Goal: Task Accomplishment & Management: Use online tool/utility

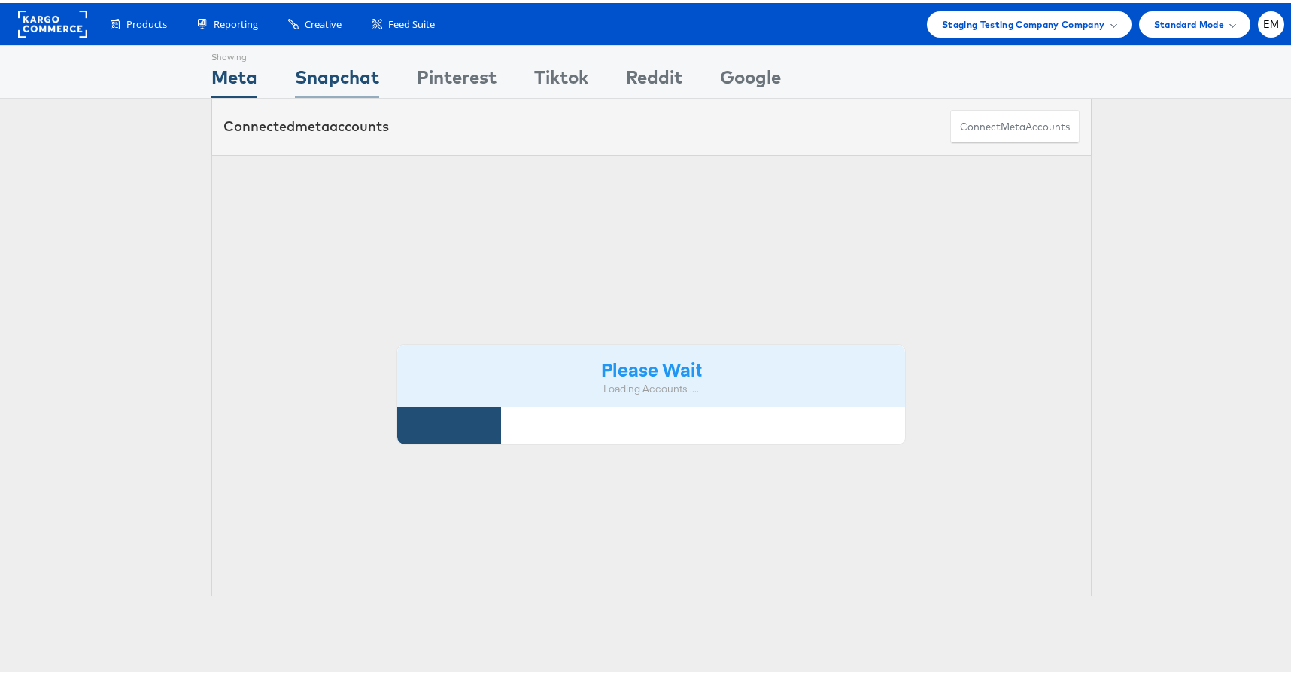
click at [348, 83] on div "Snapchat" at bounding box center [337, 78] width 84 height 34
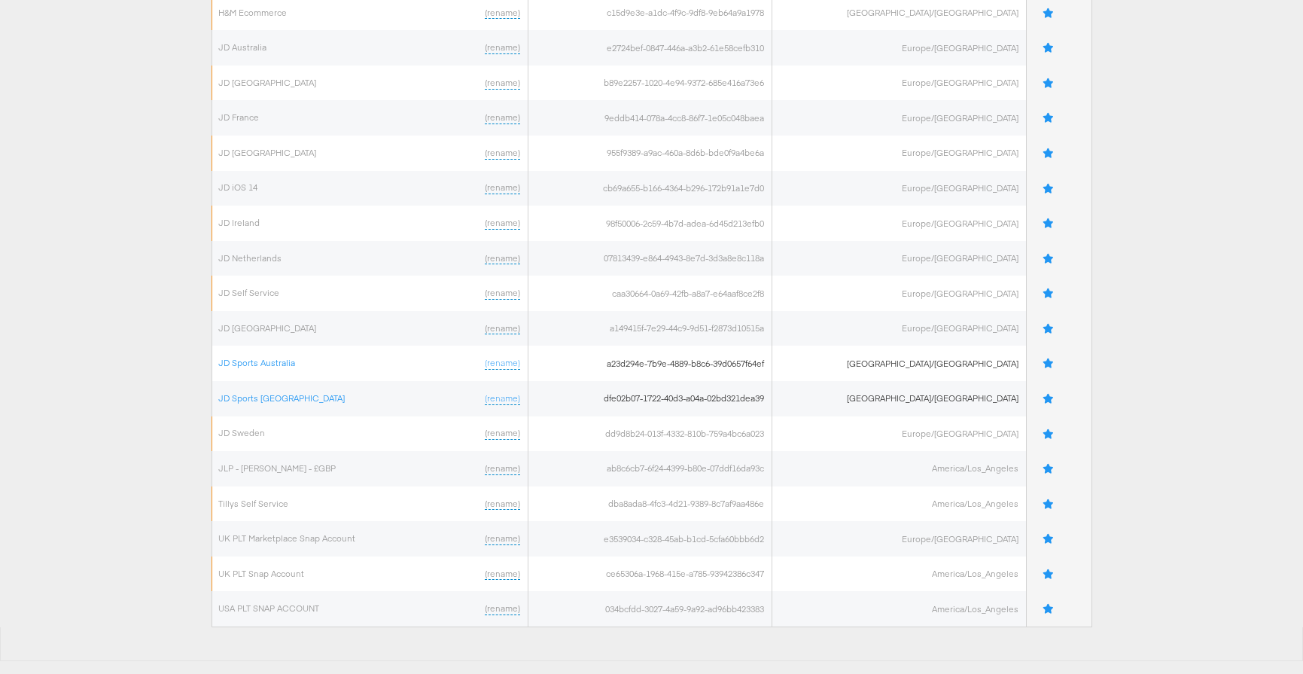
scroll to position [528, 0]
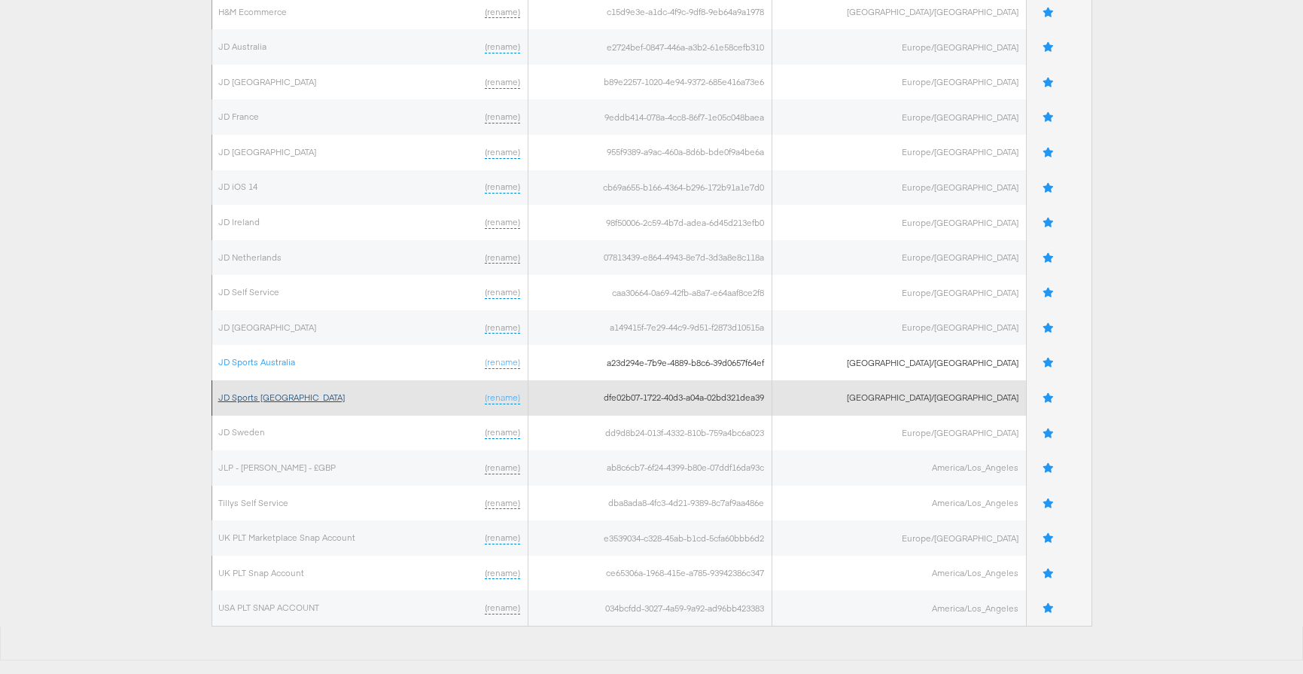
click at [275, 394] on link "JD Sports New Zealand" at bounding box center [281, 396] width 126 height 11
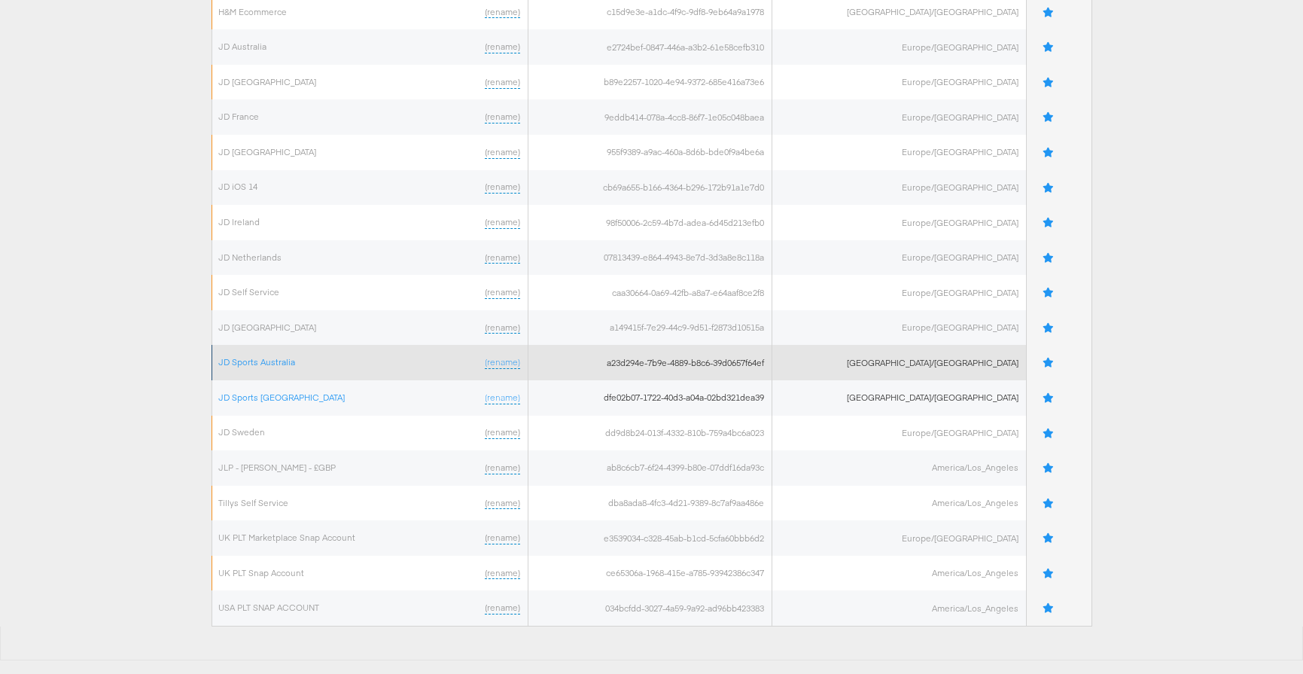
click at [244, 353] on td "JD Sports Australia (rename)" at bounding box center [369, 362] width 316 height 35
click at [254, 361] on link "JD Sports Australia" at bounding box center [256, 361] width 77 height 11
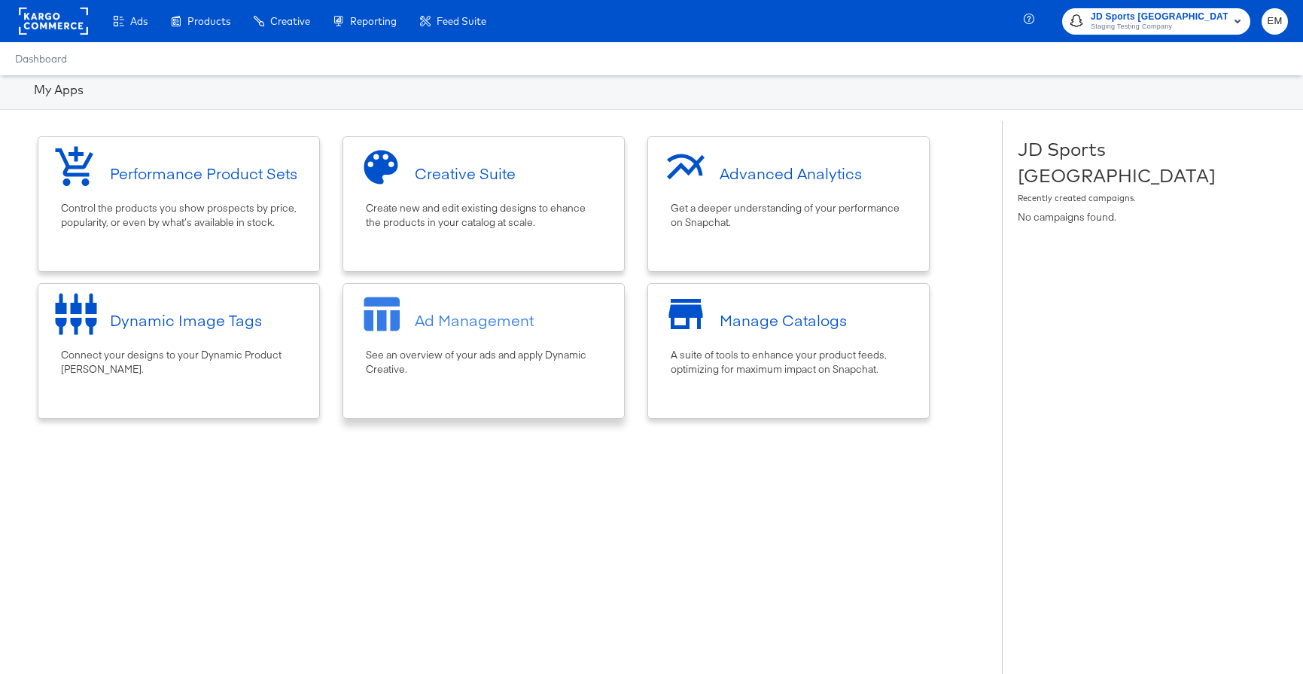
click at [539, 394] on div "Ad Management See an overview of your ads and apply Dynamic Creative." at bounding box center [483, 350] width 282 height 135
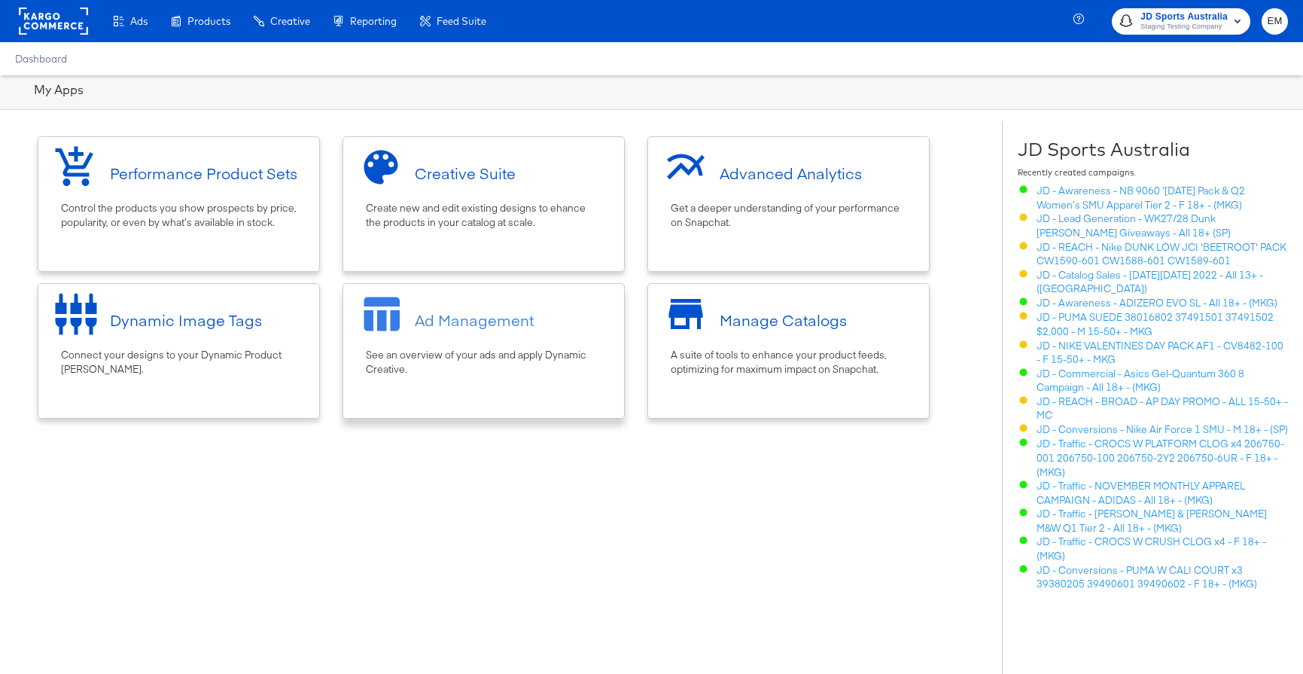
click at [487, 374] on div "See an overview of your ads and apply Dynamic Creative." at bounding box center [484, 362] width 236 height 28
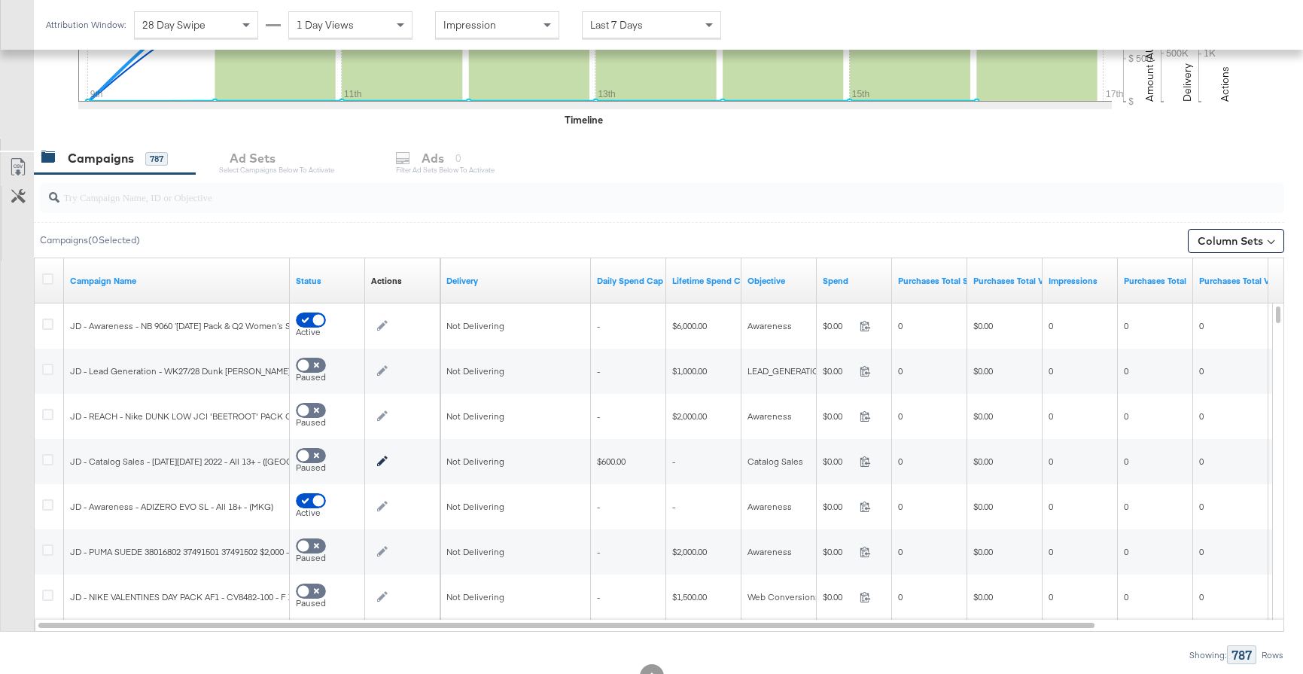
scroll to position [523, 0]
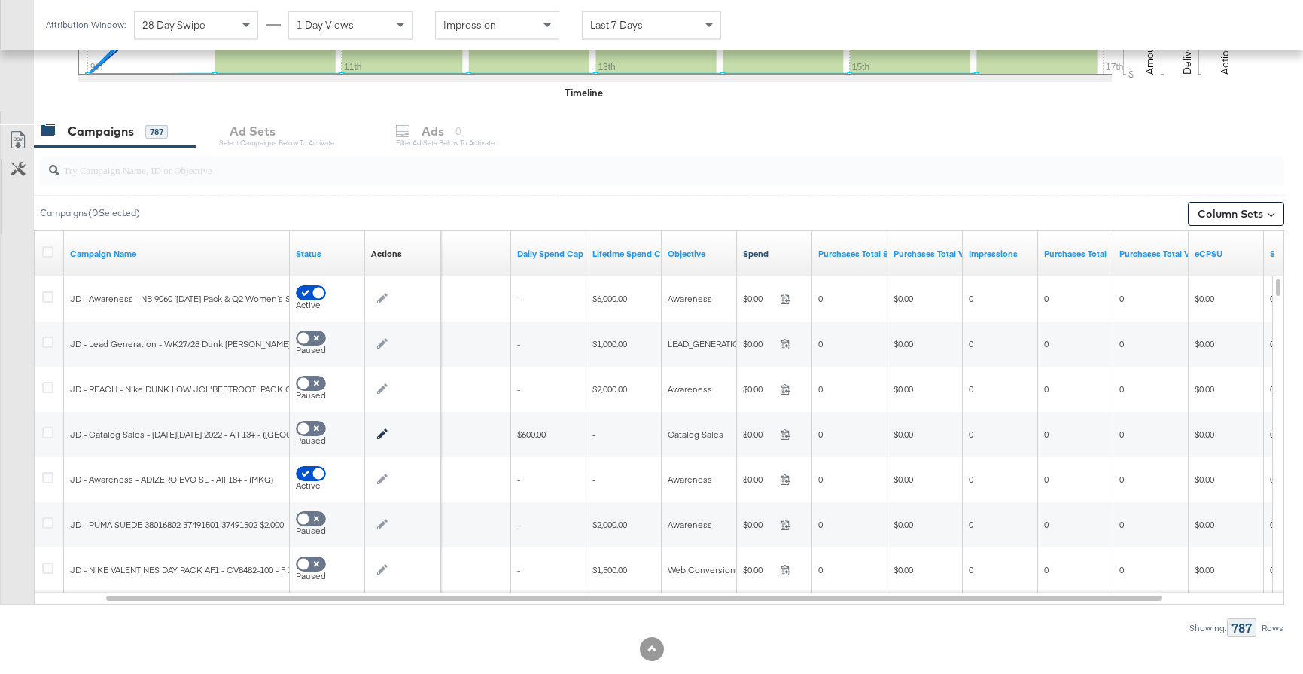
click at [762, 254] on link "Spend" at bounding box center [774, 254] width 63 height 12
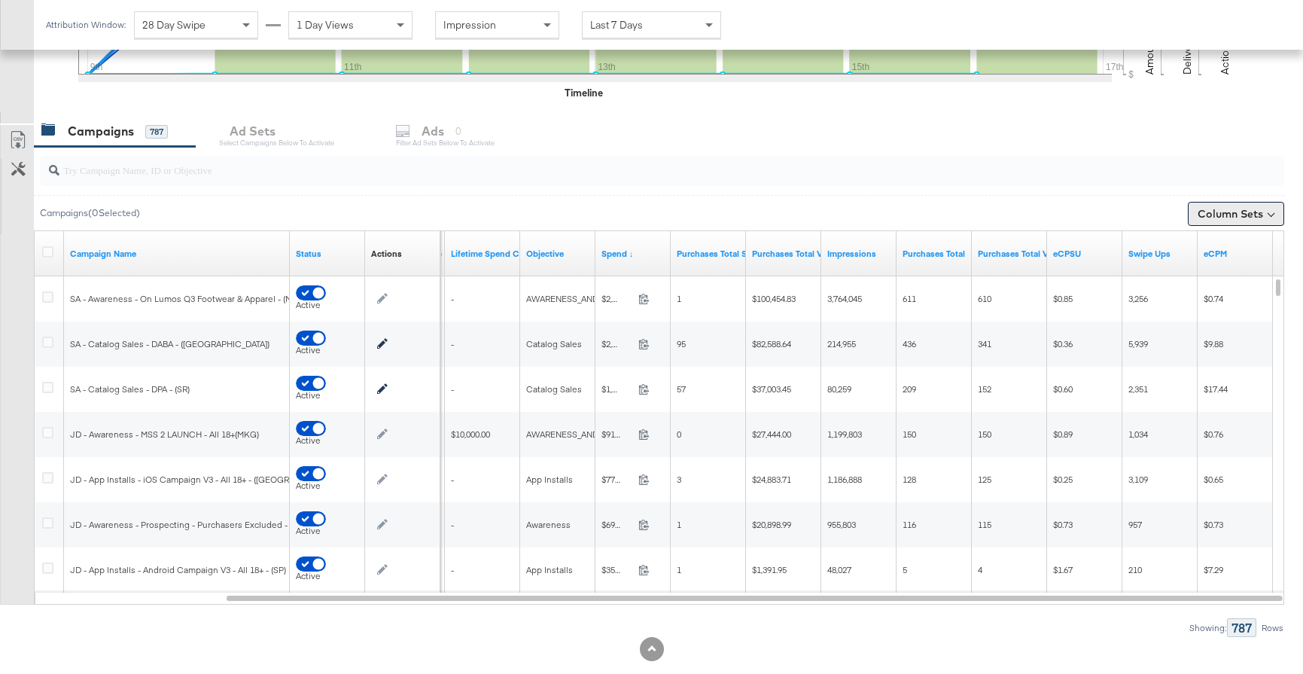
click at [1264, 216] on button "Column Sets" at bounding box center [1235, 214] width 96 height 24
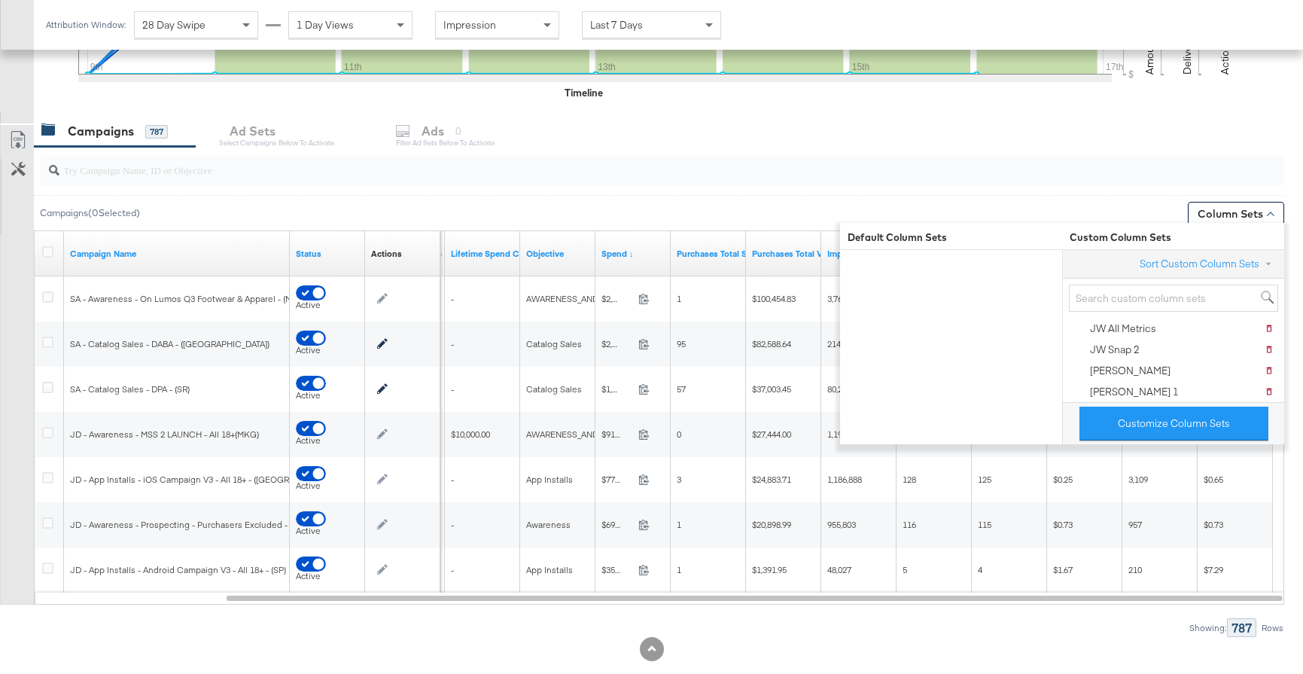
click at [1133, 440] on div "Customize Column Sets" at bounding box center [1173, 423] width 222 height 42
click at [1138, 424] on button "Customize Column Sets" at bounding box center [1173, 423] width 189 height 34
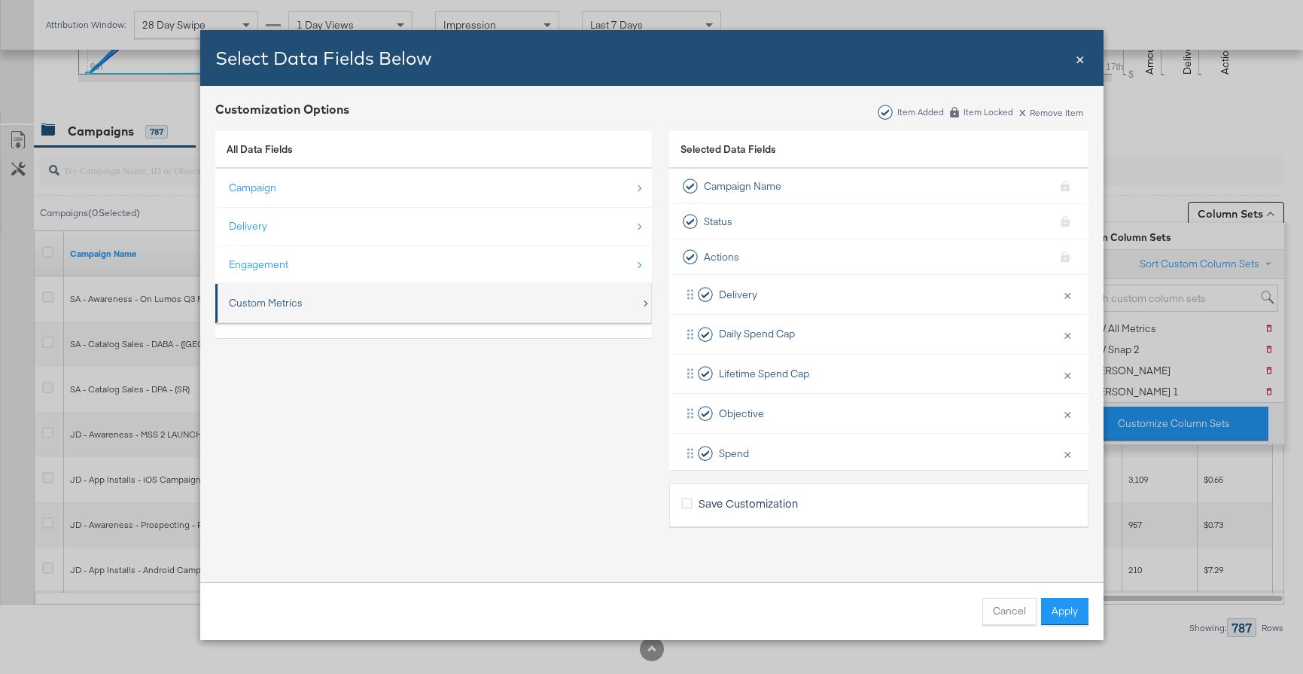
click at [385, 299] on div "Custom Metrics" at bounding box center [435, 302] width 412 height 31
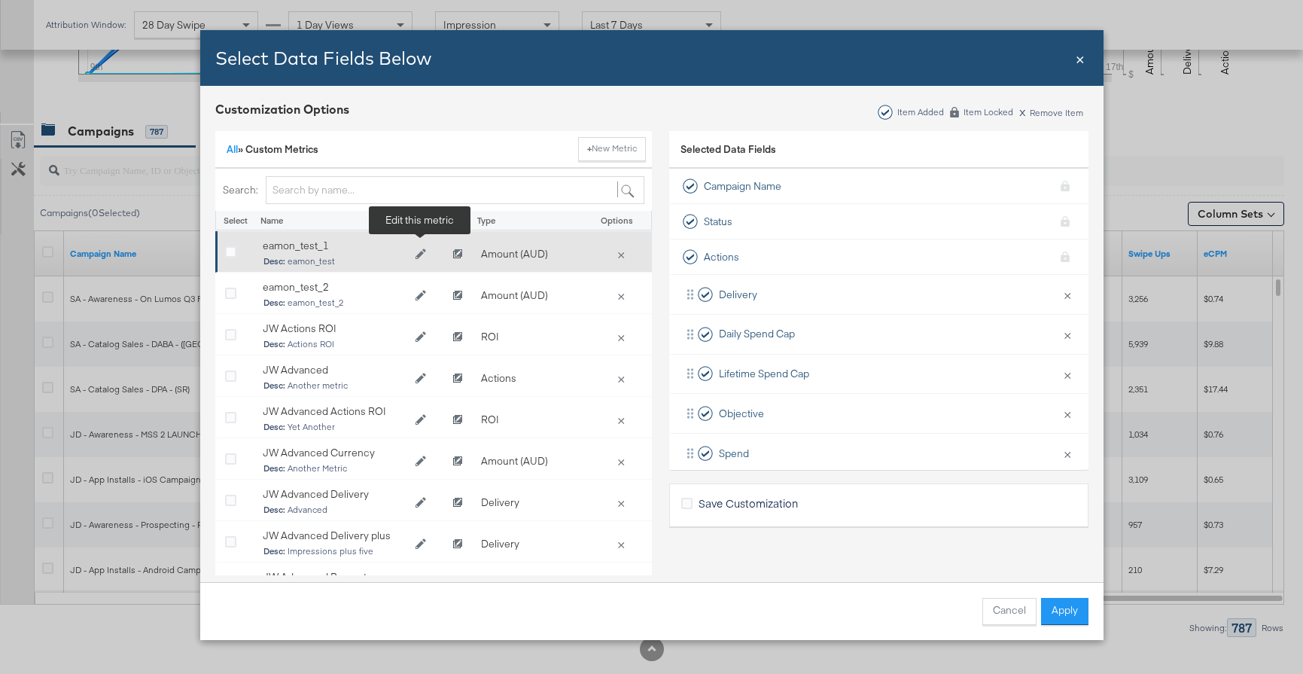
click at [425, 252] on button "Edit eamon_test_1" at bounding box center [420, 254] width 30 height 23
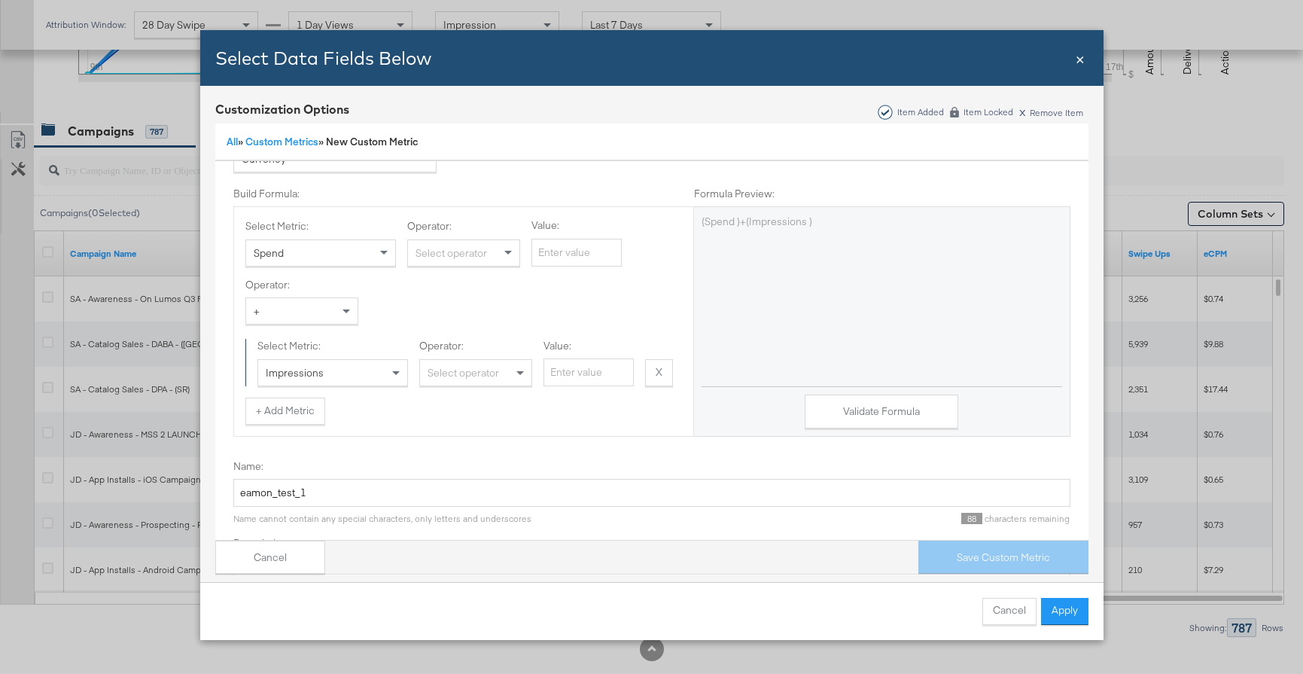
scroll to position [132, 0]
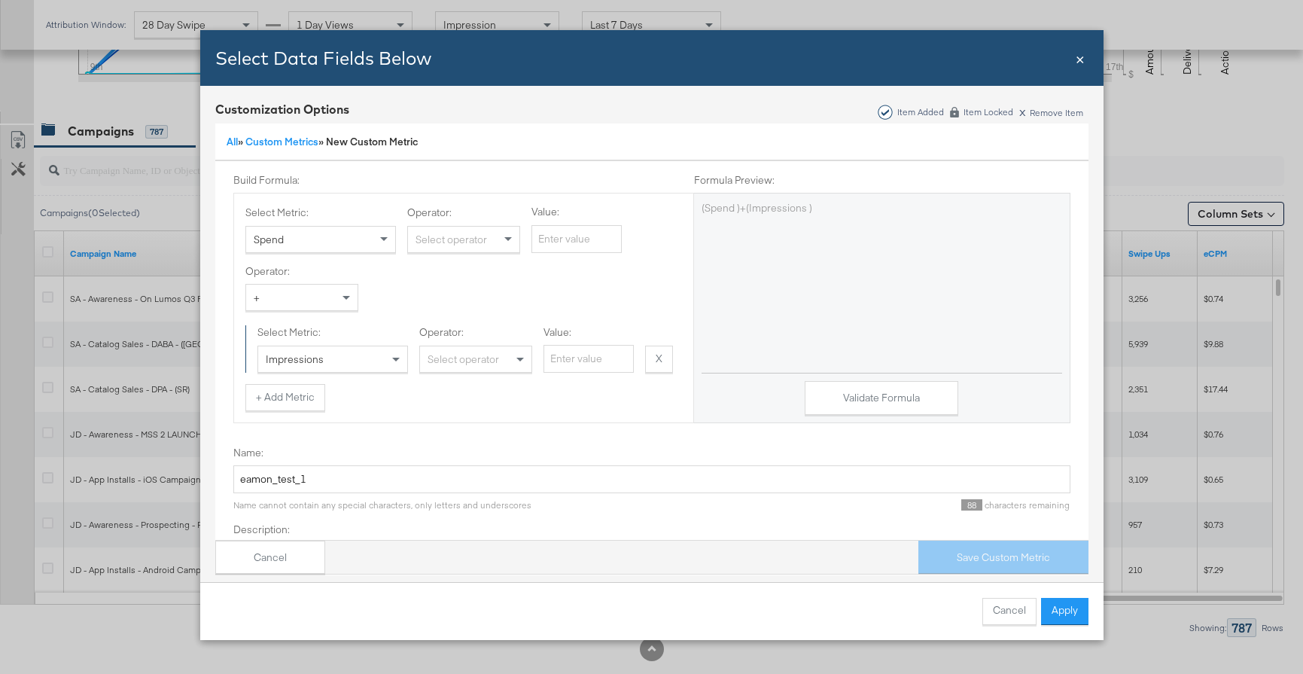
click at [300, 239] on div "Spend" at bounding box center [320, 240] width 149 height 26
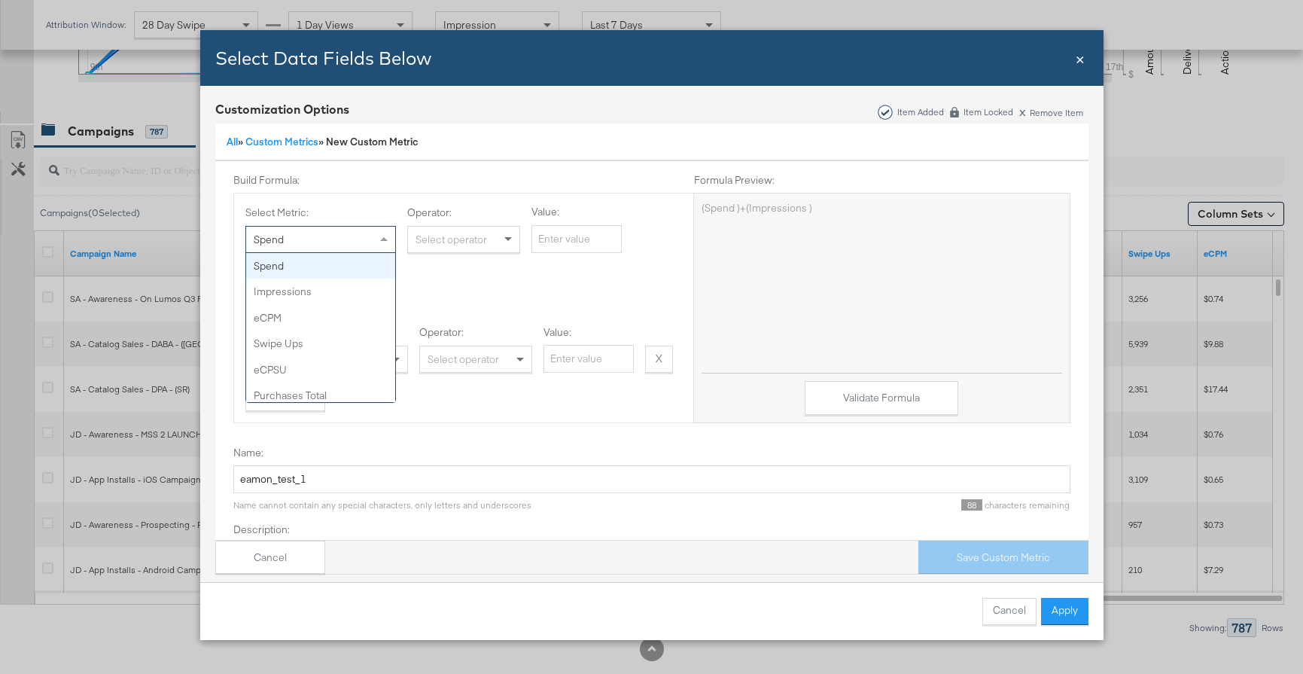
click at [300, 239] on div "Spend" at bounding box center [320, 240] width 149 height 26
click at [398, 181] on div "Build Formula: Formula Preview:" at bounding box center [651, 183] width 837 height 20
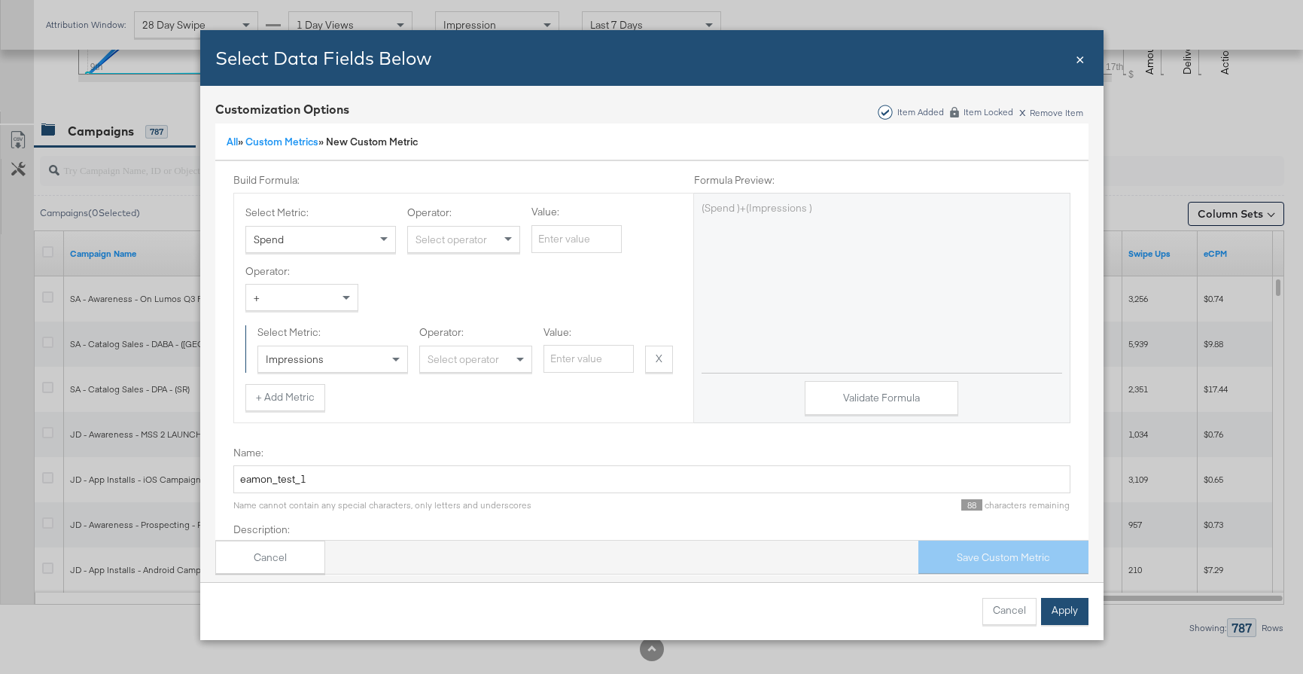
click at [1063, 609] on button "Apply" at bounding box center [1064, 611] width 47 height 27
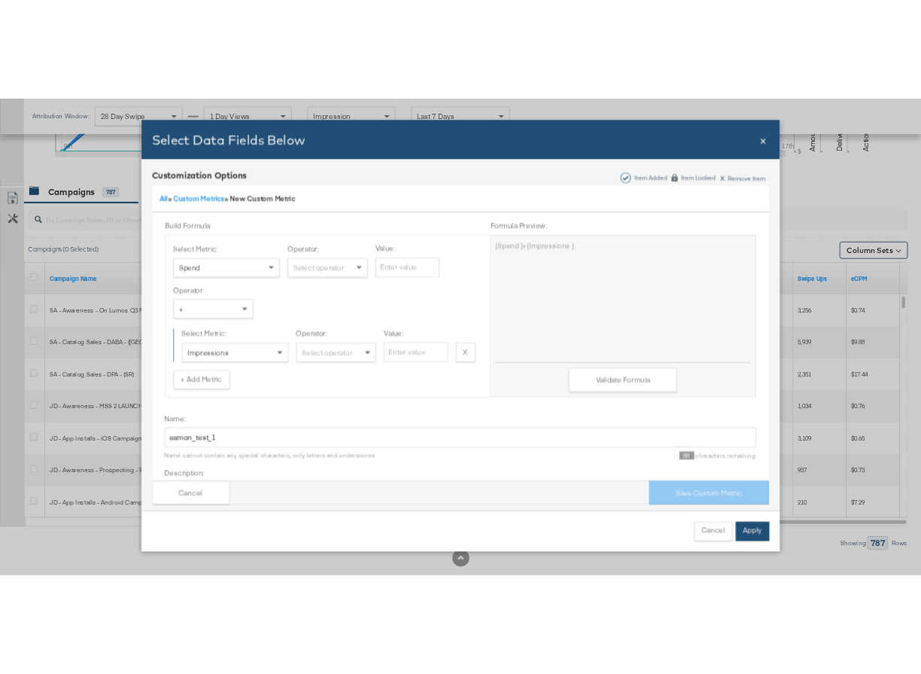
scroll to position [0, 0]
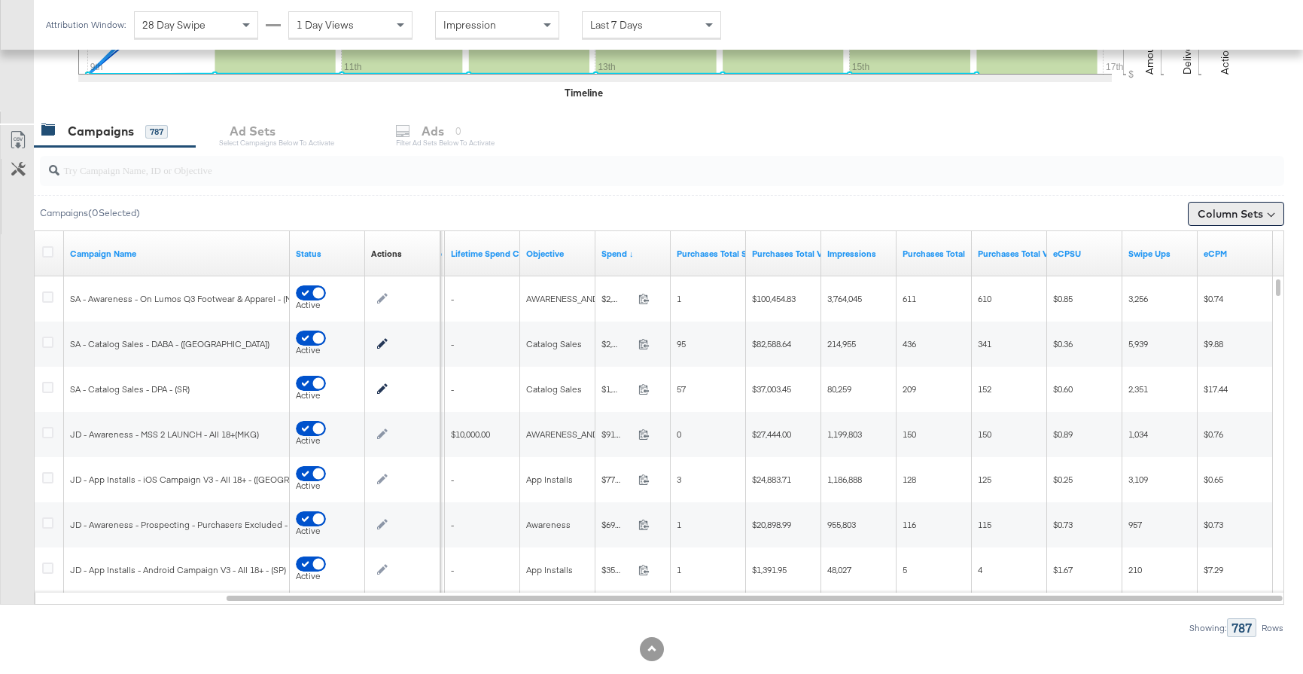
click at [1215, 218] on button "Column Sets" at bounding box center [1235, 214] width 96 height 24
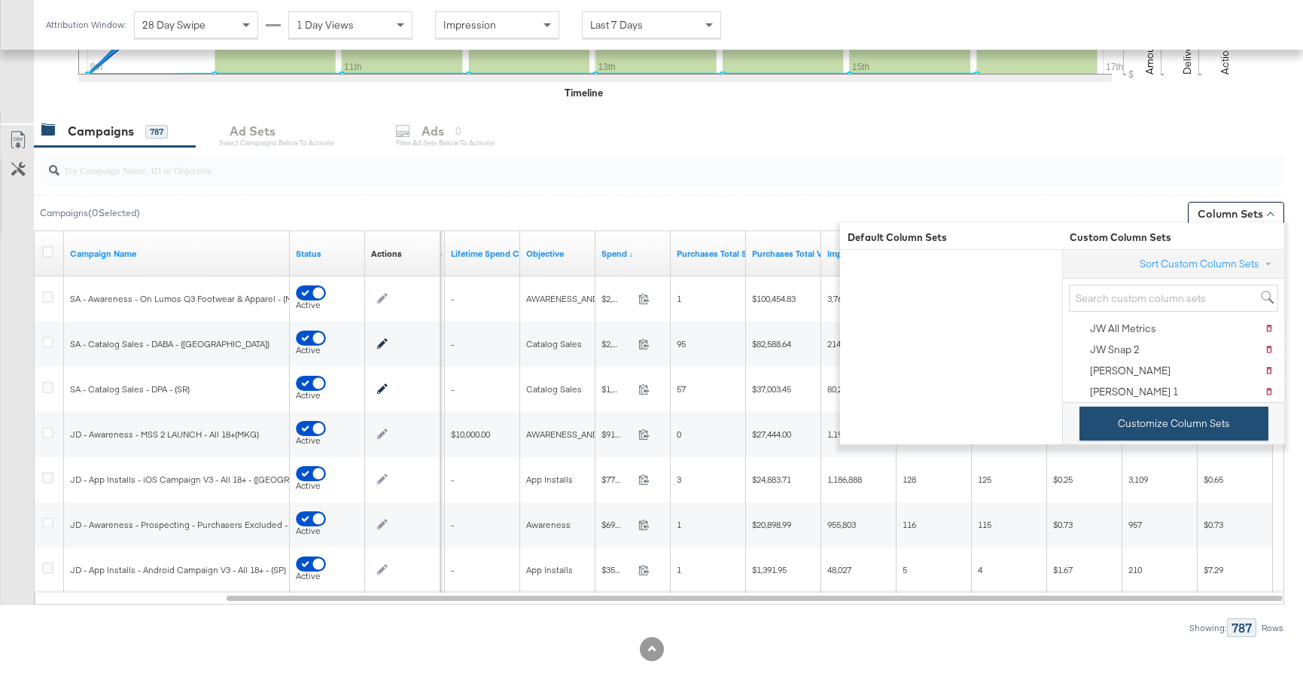
click at [1154, 427] on button "Customize Column Sets" at bounding box center [1173, 423] width 189 height 34
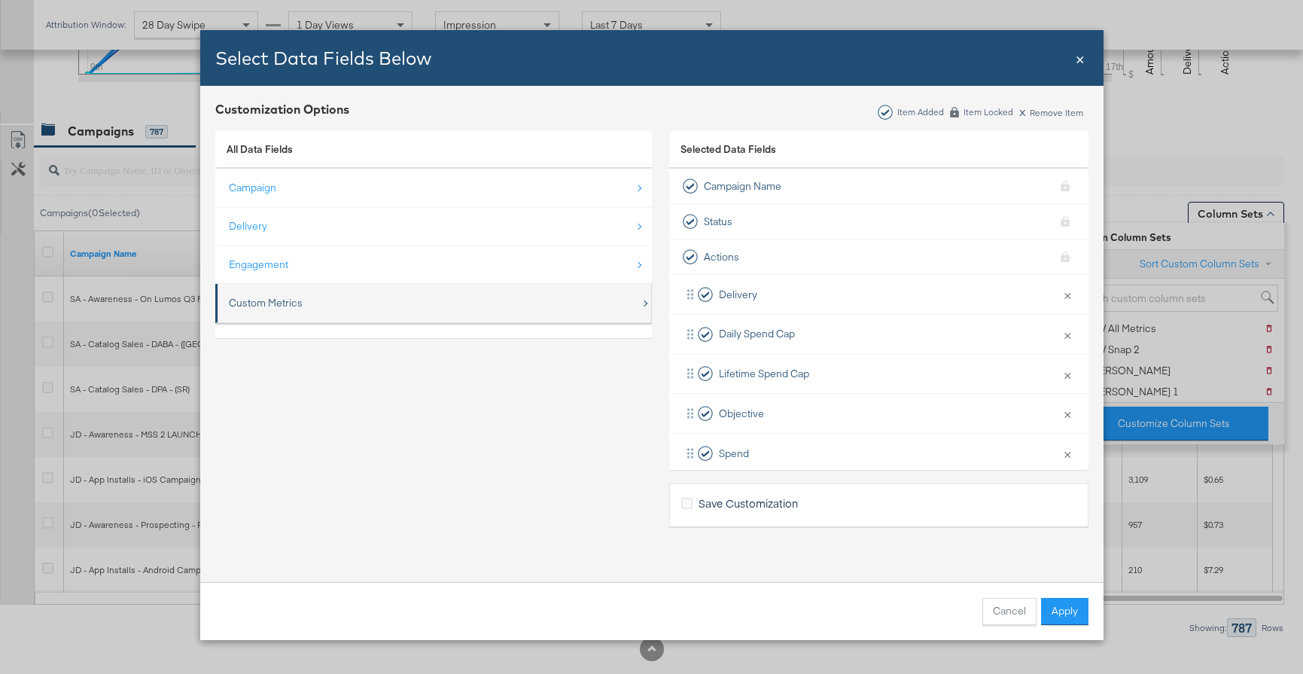
click at [432, 293] on div "Custom Metrics" at bounding box center [435, 302] width 412 height 31
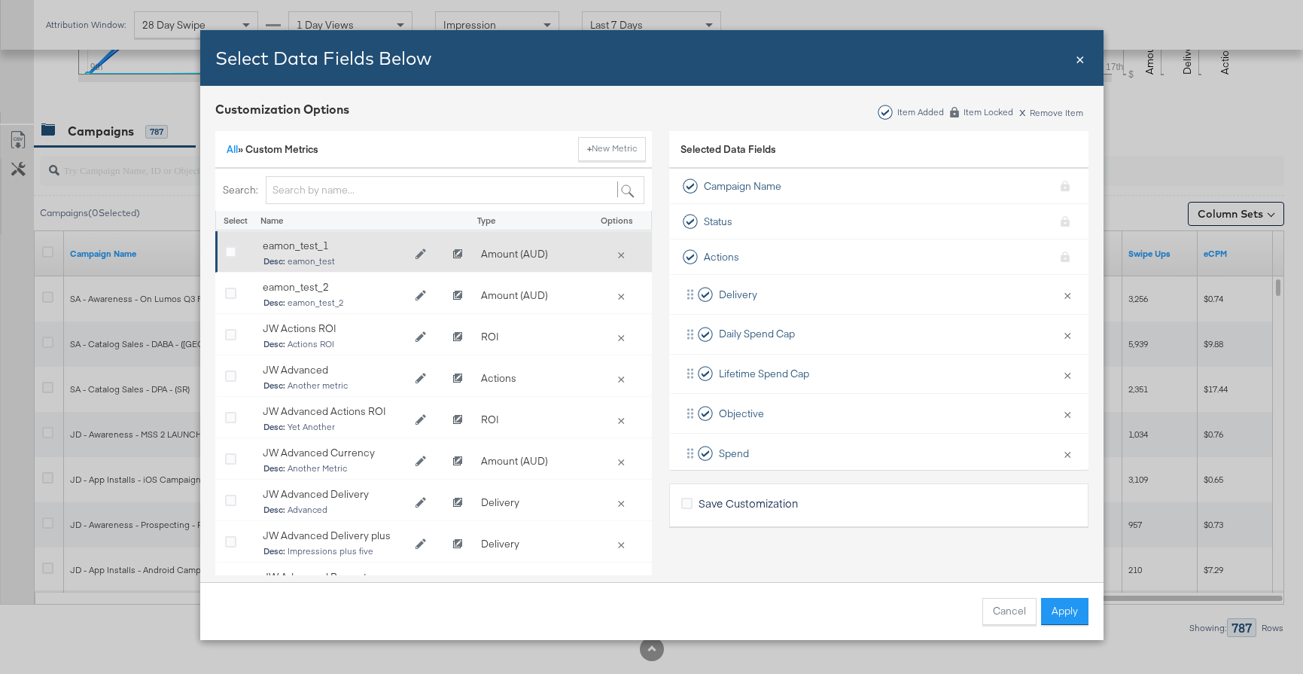
click at [236, 241] on div "Bulk Add Locations Modal" at bounding box center [236, 254] width 38 height 30
click at [233, 250] on icon "Bulk Add Locations Modal" at bounding box center [230, 252] width 11 height 11
click at [0, 0] on input "Bulk Add Locations Modal" at bounding box center [0, 0] width 0 height 0
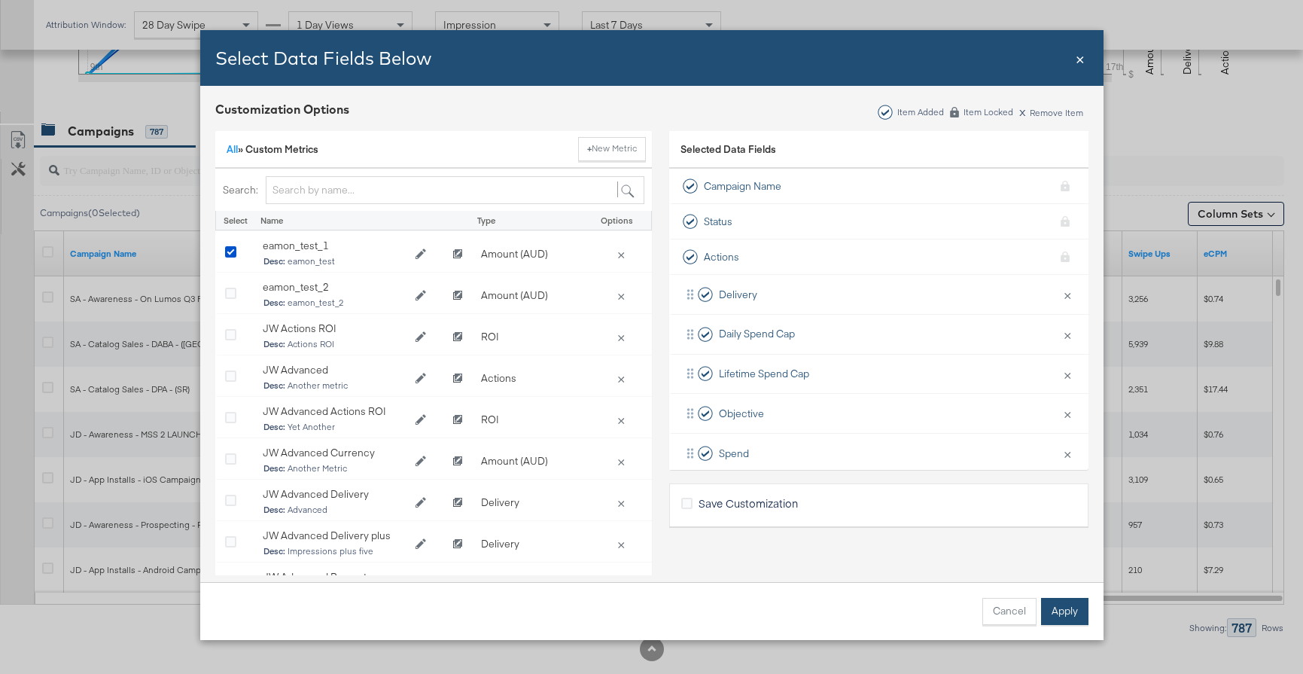
click at [1045, 604] on button "Apply" at bounding box center [1064, 611] width 47 height 27
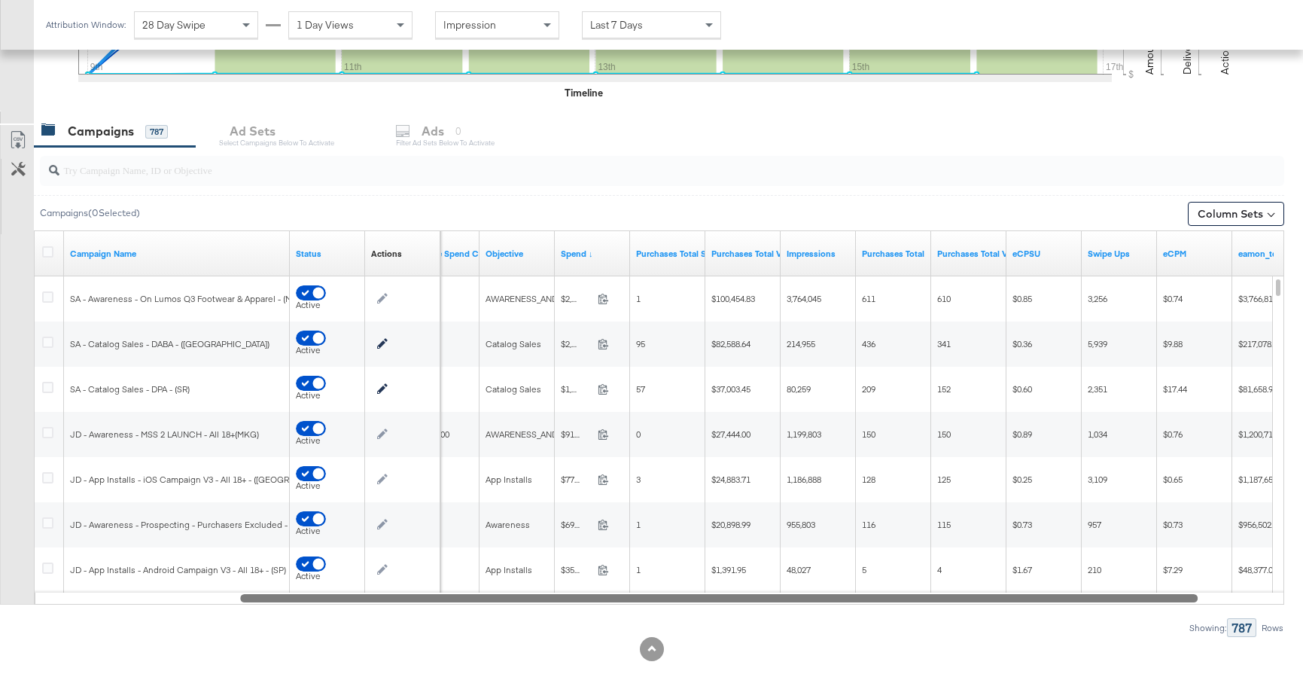
drag, startPoint x: 951, startPoint y: 593, endPoint x: 1035, endPoint y: 592, distance: 84.3
click at [1035, 592] on div at bounding box center [718, 597] width 957 height 13
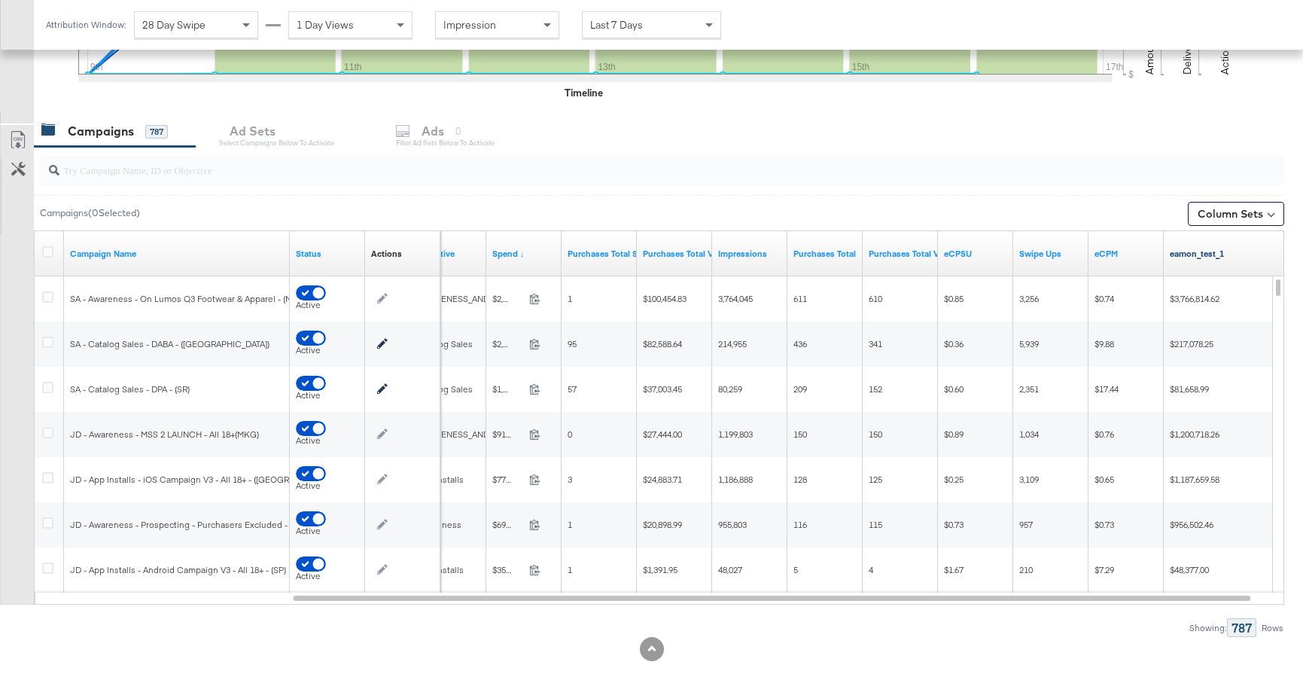
click at [1201, 255] on link "eamon_test_1" at bounding box center [1238, 254] width 138 height 12
click at [1192, 272] on div "eamon_test_1" at bounding box center [1238, 253] width 151 height 45
click at [1196, 251] on link "eamon_test_1" at bounding box center [1238, 254] width 138 height 12
click at [1109, 251] on link "eCPM" at bounding box center [1125, 254] width 63 height 12
click at [1175, 254] on link "eamon_test_1" at bounding box center [1238, 254] width 138 height 12
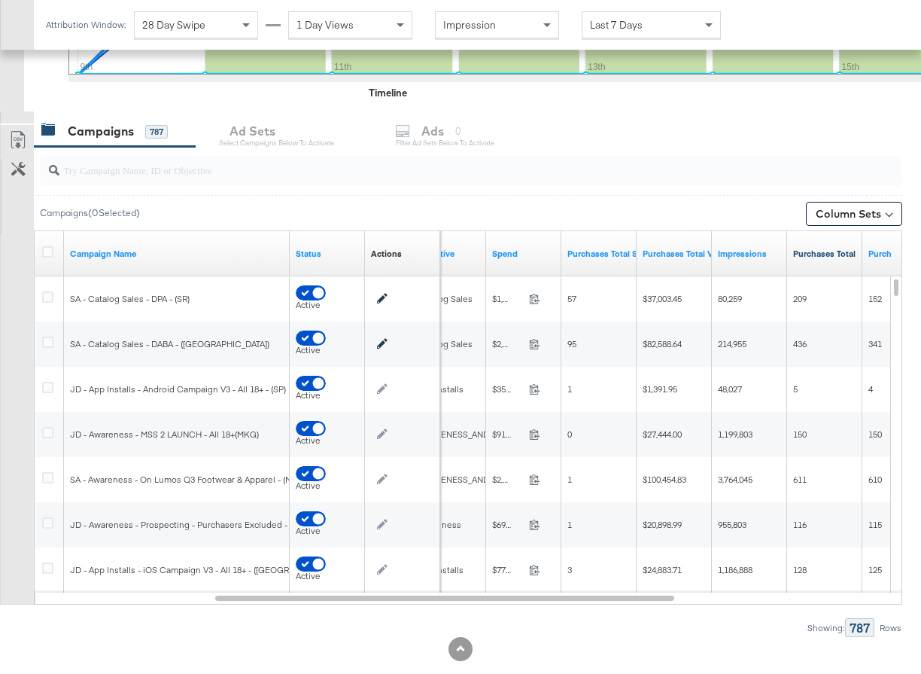
click at [814, 250] on link "Purchases Total" at bounding box center [824, 254] width 63 height 12
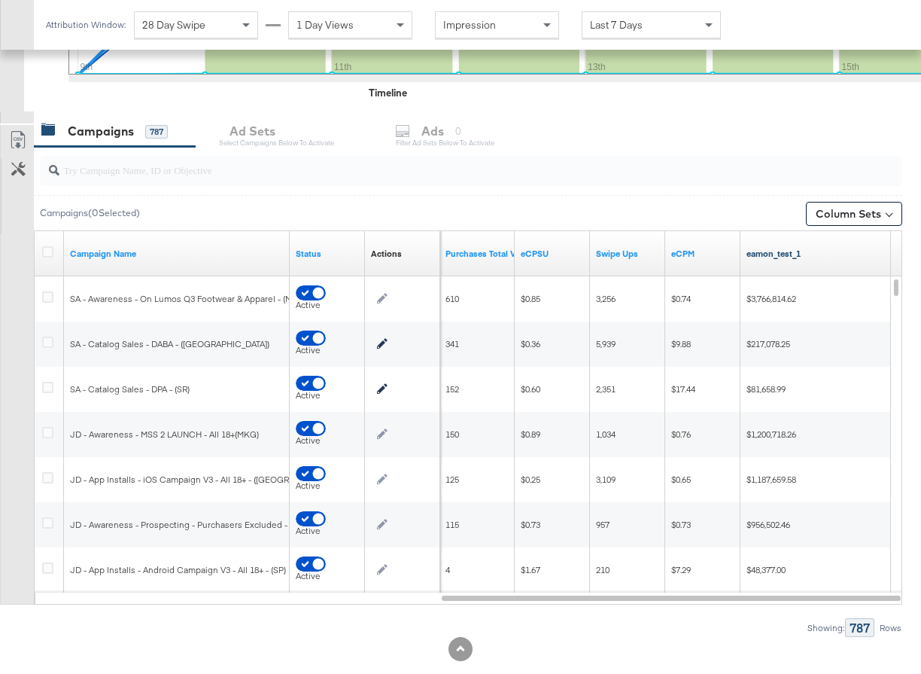
click at [784, 254] on link "eamon_test_1" at bounding box center [816, 254] width 138 height 12
drag, startPoint x: 893, startPoint y: 284, endPoint x: 894, endPoint y: 213, distance: 71.5
click at [894, 213] on div "Campaigns ( 0 Selected) Column Sets Customize KPIs Export as CSV Campaign Name …" at bounding box center [451, 392] width 902 height 490
